Goal: Register for event/course

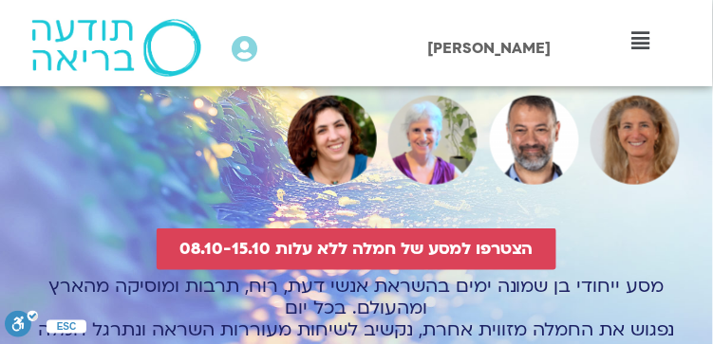
scroll to position [252, 0]
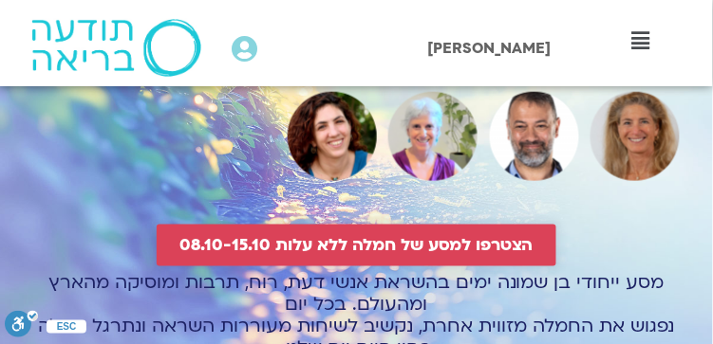
click at [299, 236] on span "הצטרפו למסע של חמלה ללא עלות 08.10-15.10" at bounding box center [356, 245] width 354 height 19
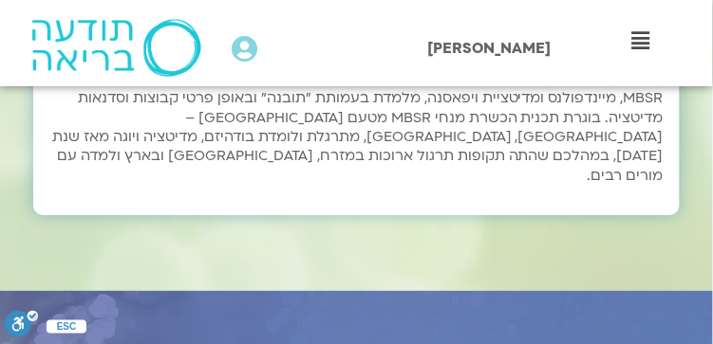
scroll to position [8660, 0]
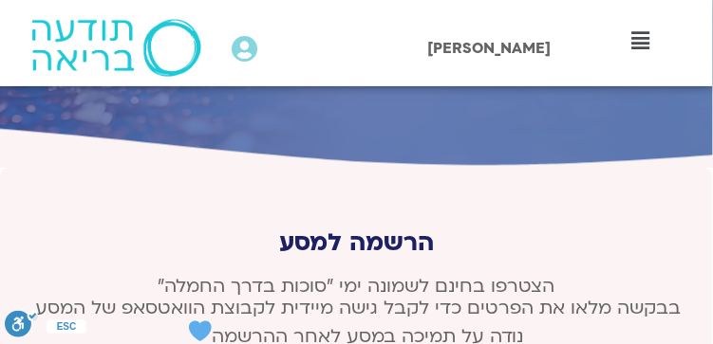
type input "[DEMOGRAPHIC_DATA]"
type input "[EMAIL_ADDRESS][DOMAIN_NAME]"
type input "0528871986"
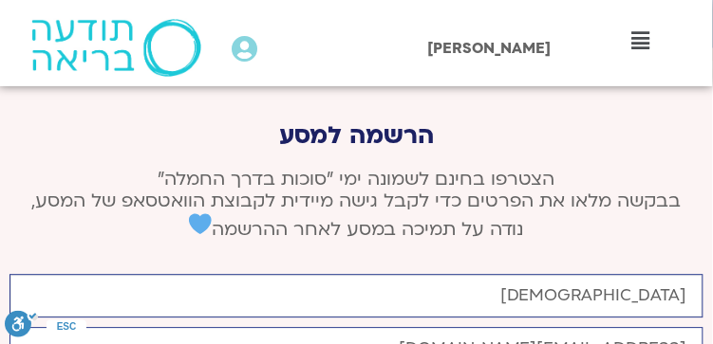
scroll to position [8850, 0]
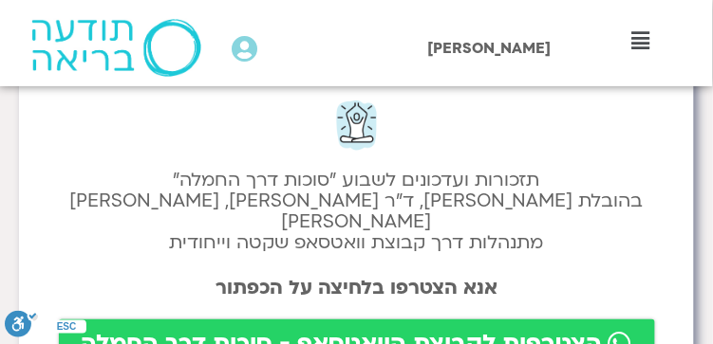
scroll to position [63, 0]
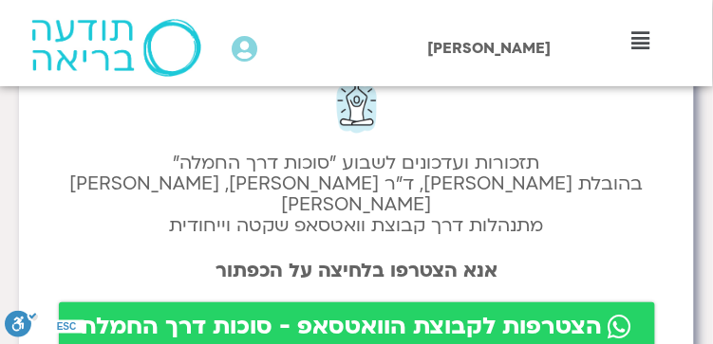
click at [381, 314] on span "הצטרפות לקבוצת הוואטסאפ - סוכות דרך החמלה" at bounding box center [342, 327] width 521 height 27
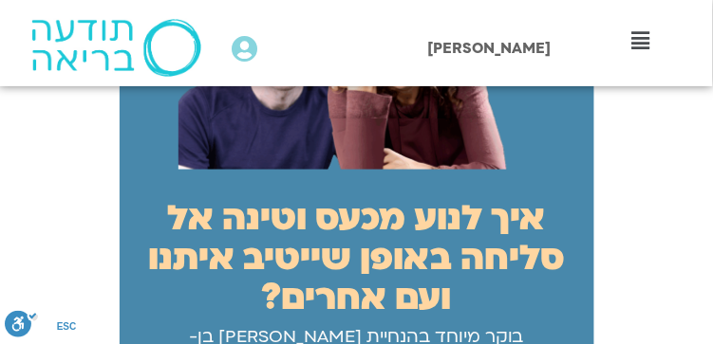
scroll to position [316, 0]
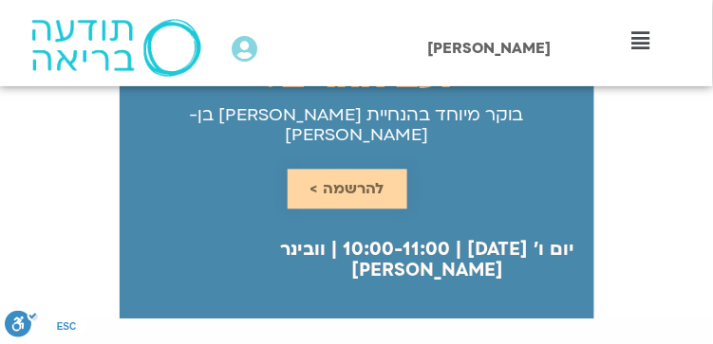
click at [335, 181] on span "להרשמה >" at bounding box center [347, 189] width 74 height 17
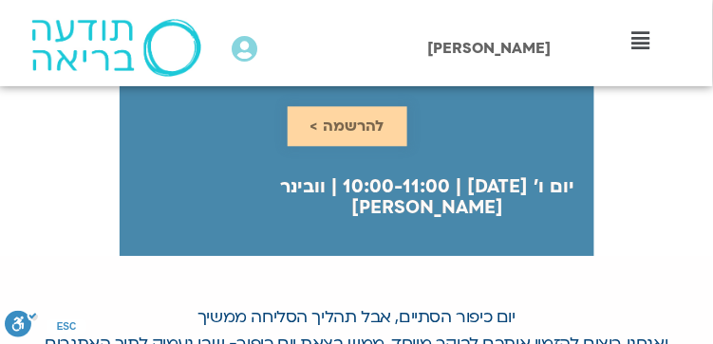
click at [335, 165] on div "יום ו׳ 03.10.25 | 10:00-11:00 | וובינר לייב להרשמה > מפגש בוקר ללא עלות" at bounding box center [357, 176] width 474 height 159
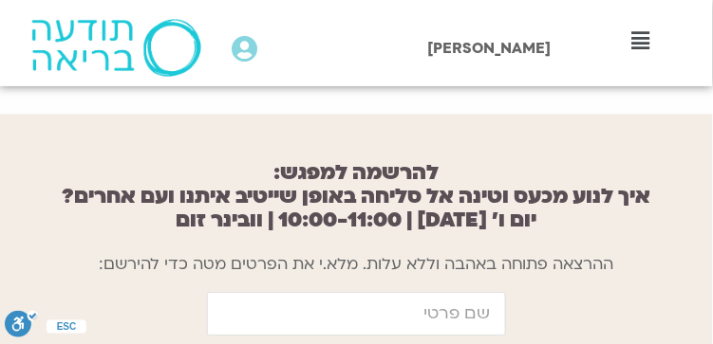
scroll to position [1778, 0]
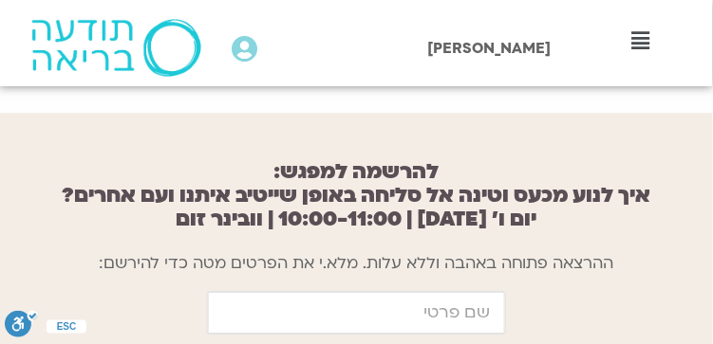
click at [436, 291] on input "firstname" at bounding box center [356, 313] width 299 height 44
type input "[DEMOGRAPHIC_DATA]"
type input "[EMAIL_ADDRESS][DOMAIN_NAME]"
type input "0528871986"
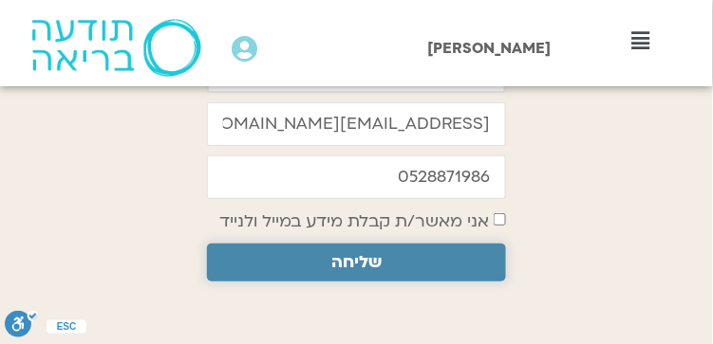
scroll to position [2031, 0]
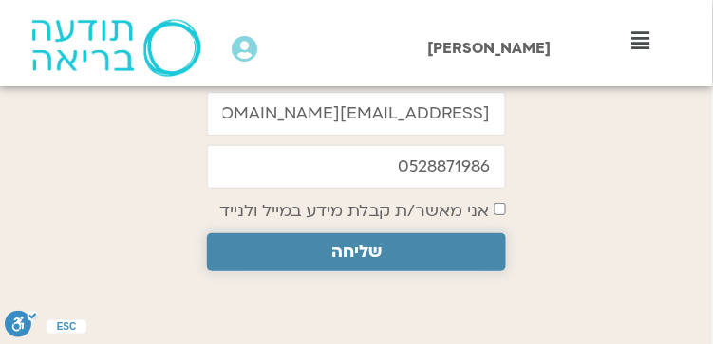
click at [354, 243] on span "שליחה" at bounding box center [356, 252] width 50 height 19
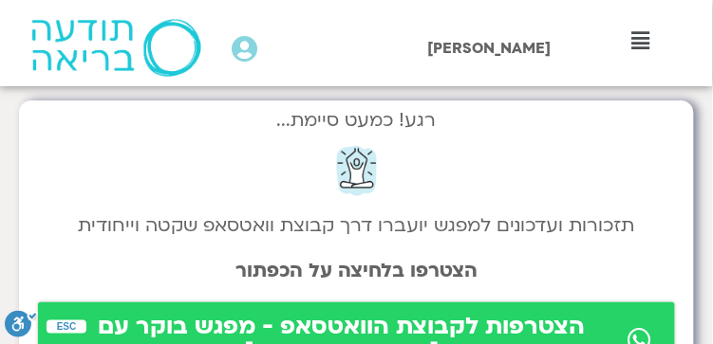
click at [343, 330] on span "הצטרפות לקבוצת הוואטסאפ - מפגש בוקר עם [PERSON_NAME]" at bounding box center [342, 340] width 562 height 53
